Goal: Information Seeking & Learning: Learn about a topic

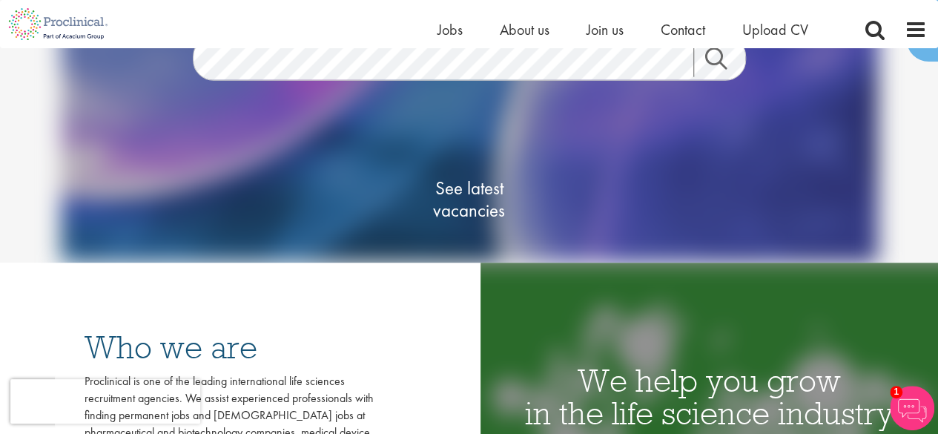
scroll to position [148, 0]
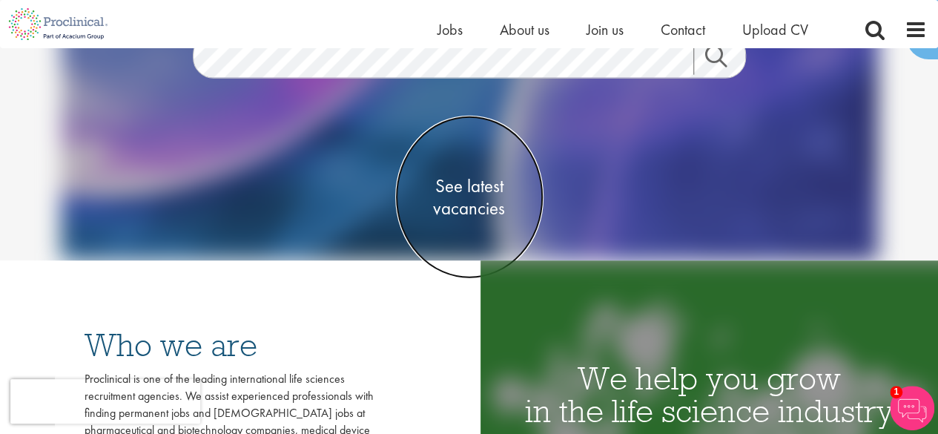
click at [486, 202] on span "See latest vacancies" at bounding box center [469, 196] width 148 height 44
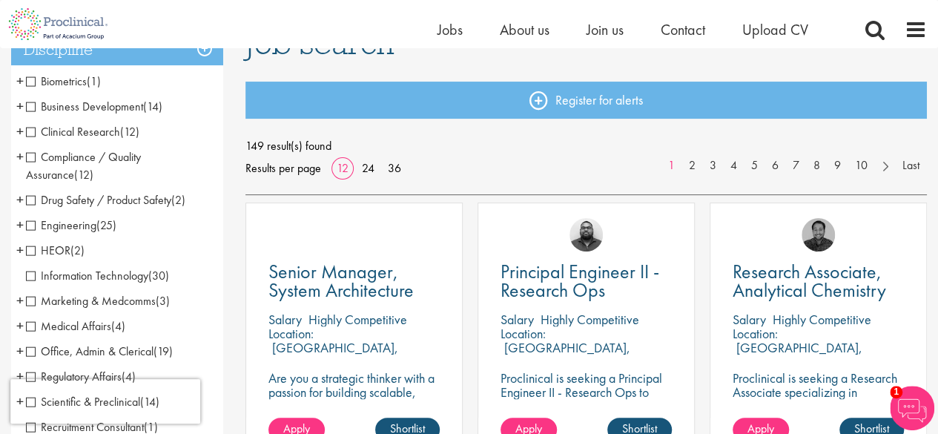
scroll to position [130, 0]
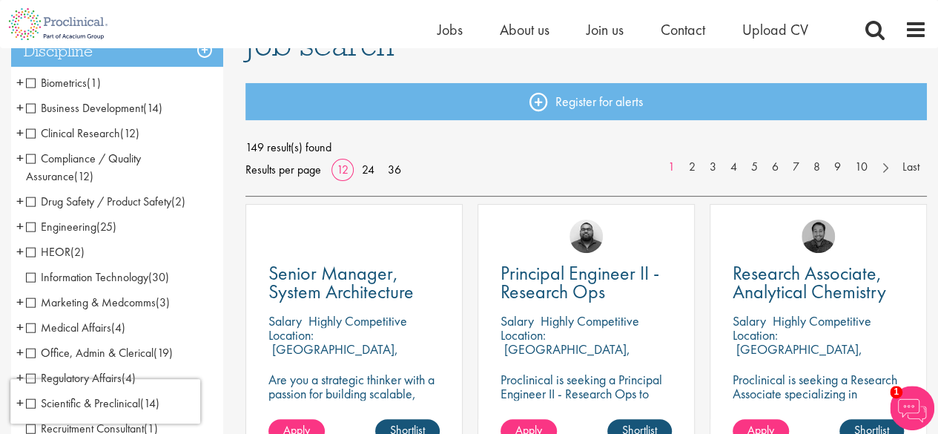
click at [28, 155] on span "Compliance / Quality Assurance" at bounding box center [83, 166] width 115 height 33
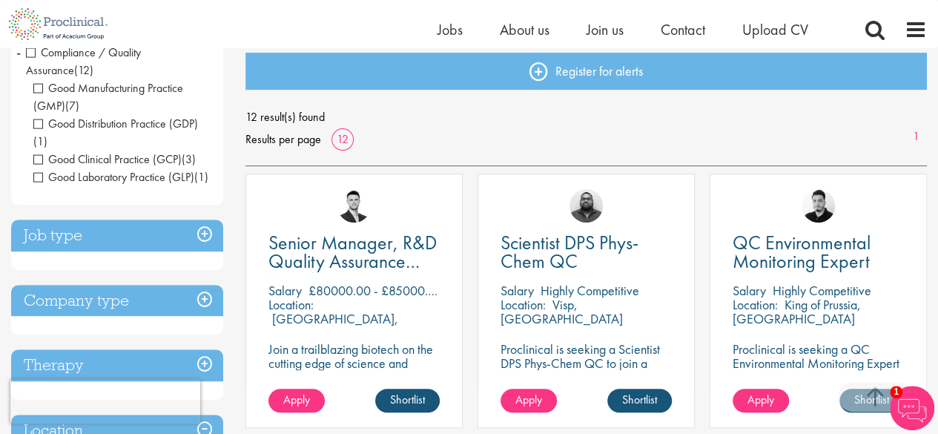
scroll to position [126, 0]
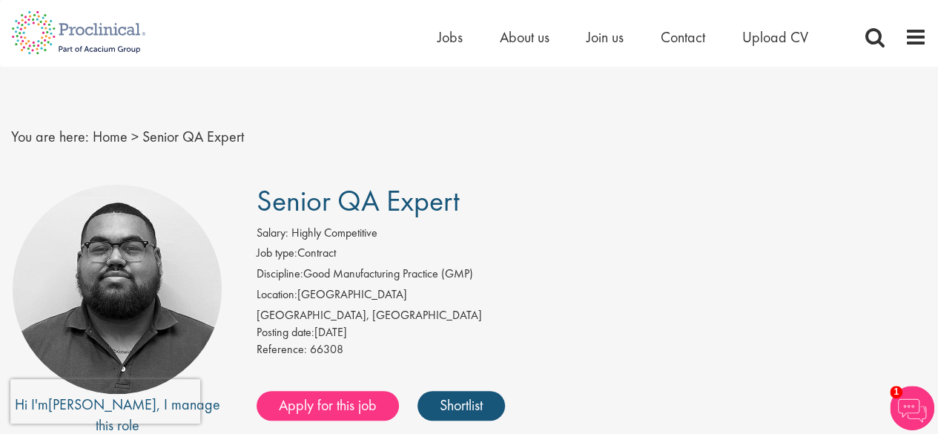
click at [924, 200] on h1 "Senior QA Expert" at bounding box center [592, 201] width 670 height 33
click at [712, 114] on div "You are here: Home > Senior QA Expert" at bounding box center [469, 122] width 938 height 110
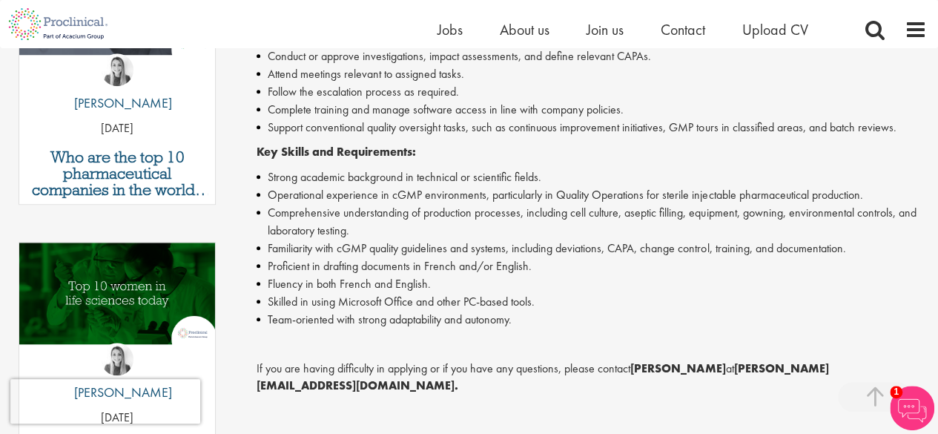
scroll to position [589, 0]
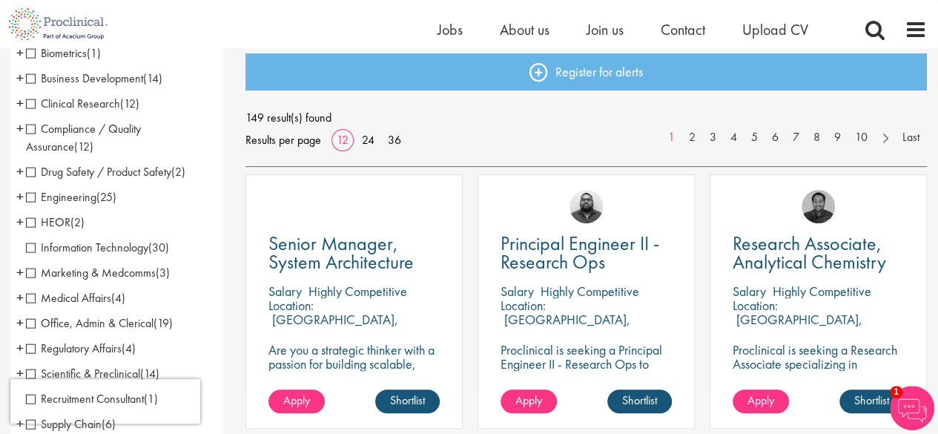
scroll to position [172, 0]
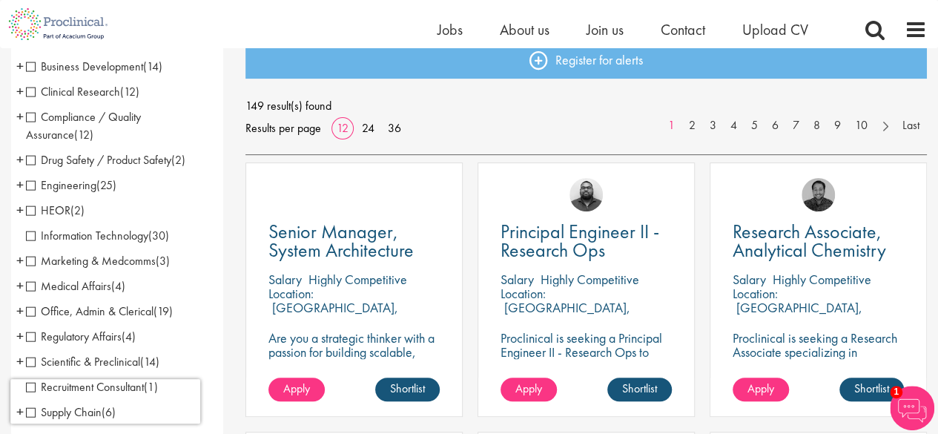
click at [31, 186] on span "Engineering" at bounding box center [61, 185] width 70 height 16
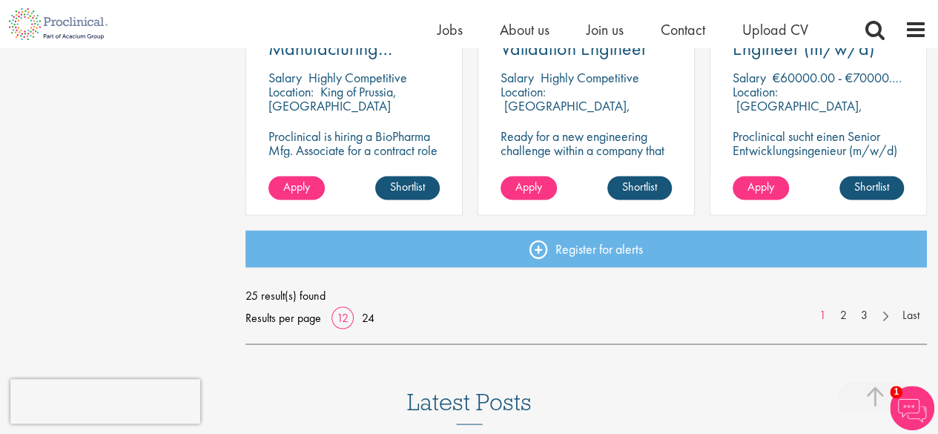
scroll to position [1182, 0]
click at [365, 316] on link "24" at bounding box center [368, 316] width 23 height 16
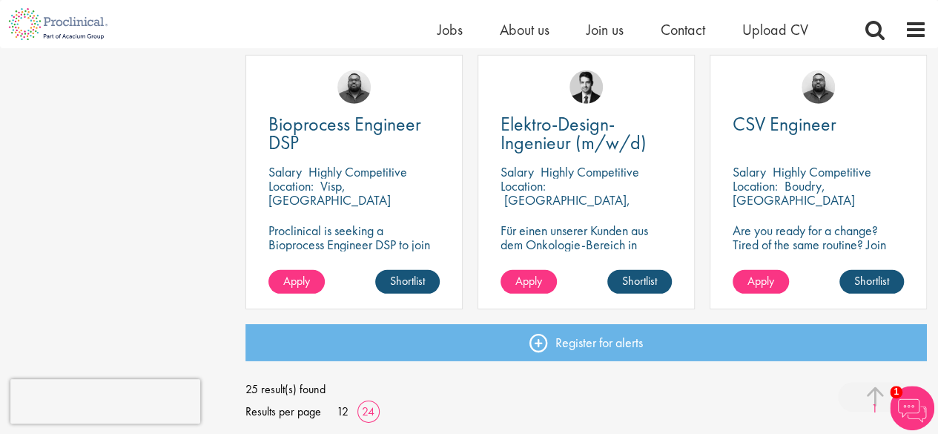
scroll to position [2197, 0]
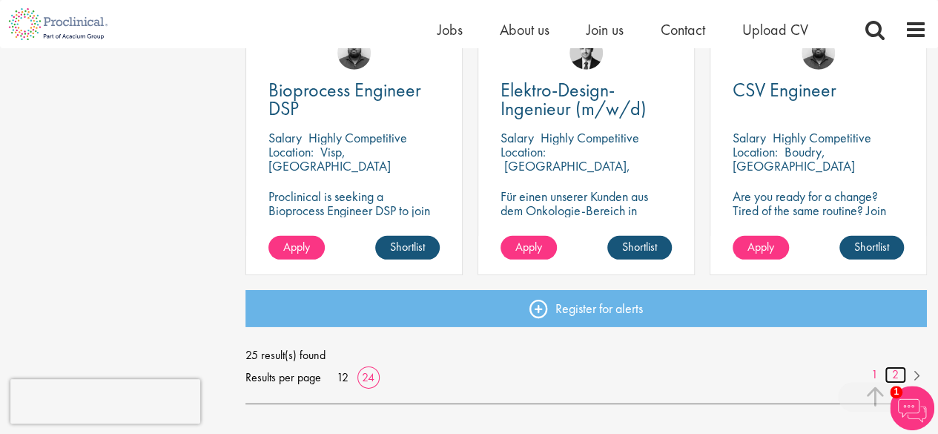
click at [894, 369] on link "2" at bounding box center [894, 374] width 21 height 17
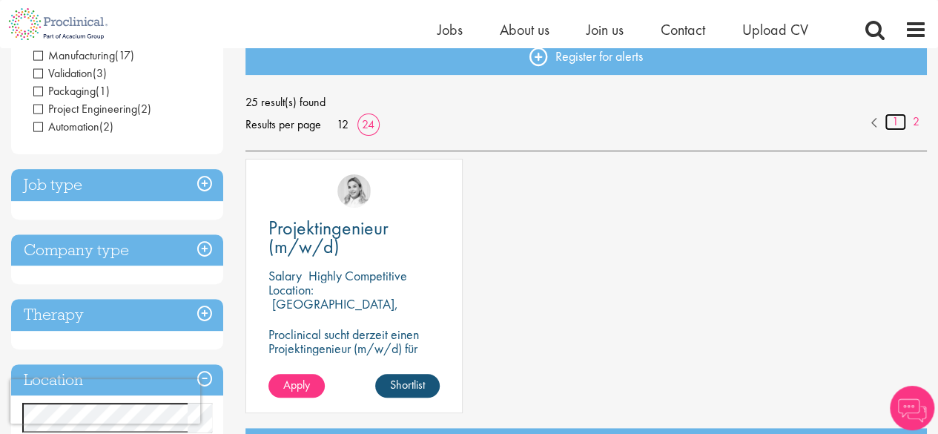
click at [894, 116] on link "1" at bounding box center [894, 121] width 21 height 17
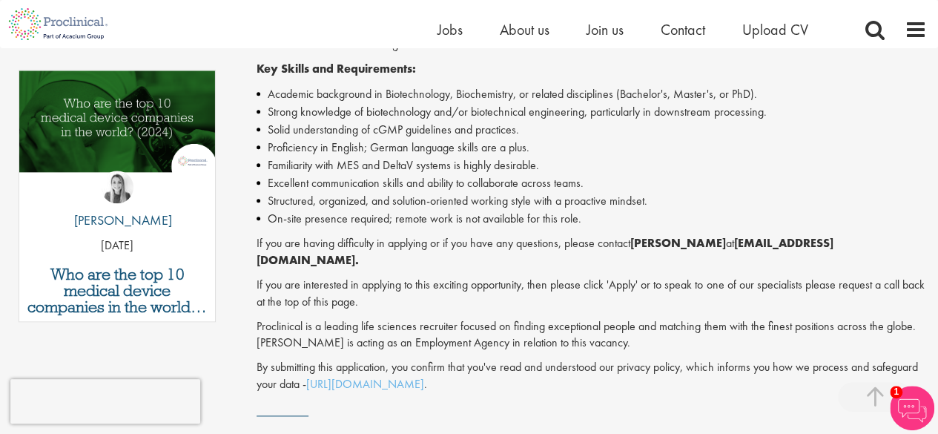
scroll to position [758, 0]
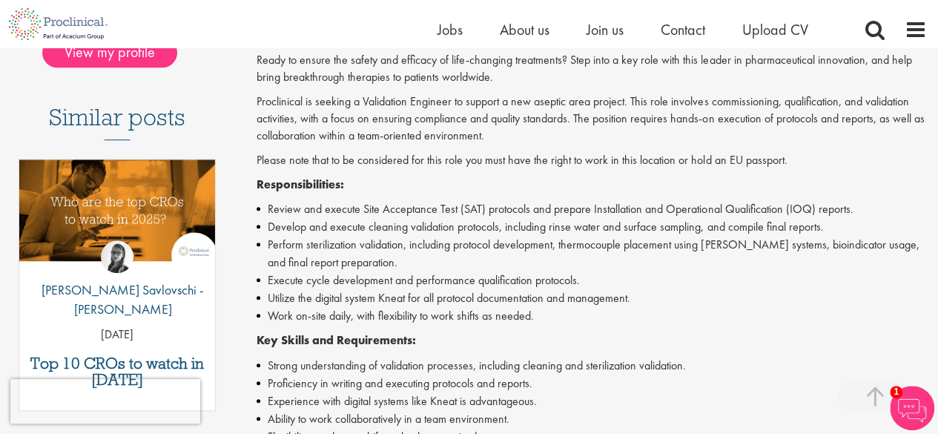
scroll to position [375, 0]
